Goal: Find specific page/section: Find specific page/section

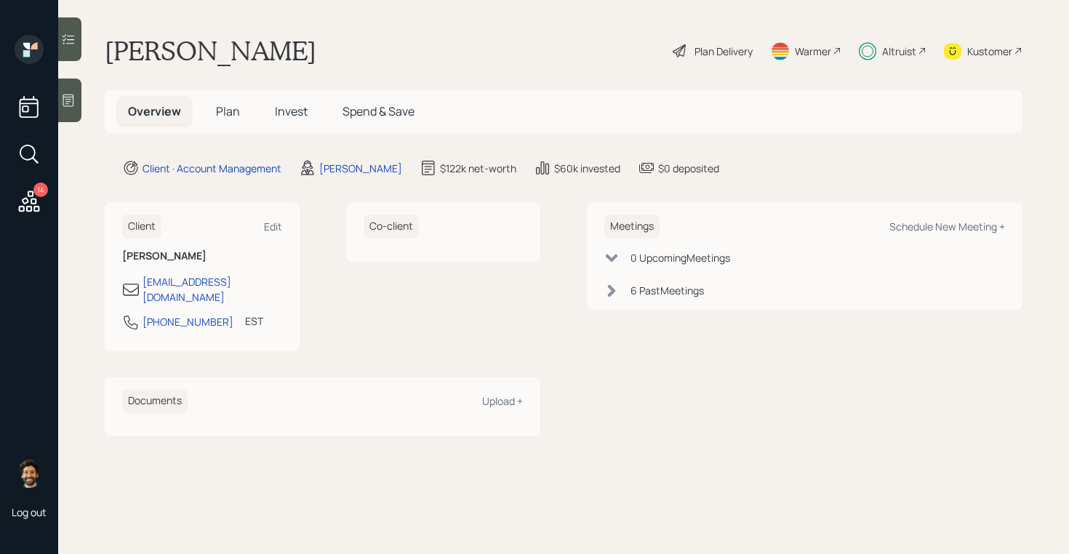
click at [890, 47] on div "Altruist" at bounding box center [899, 51] width 34 height 15
